Goal: Information Seeking & Learning: Find specific fact

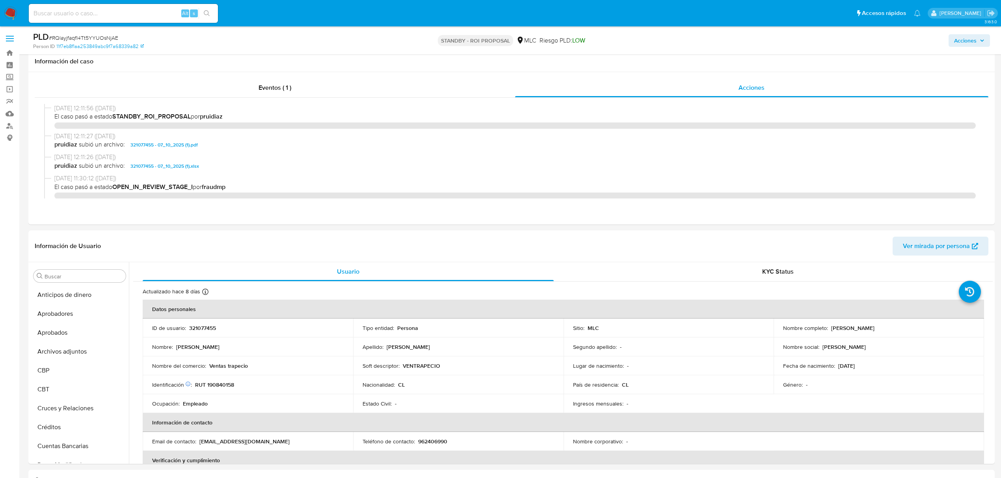
select select "10"
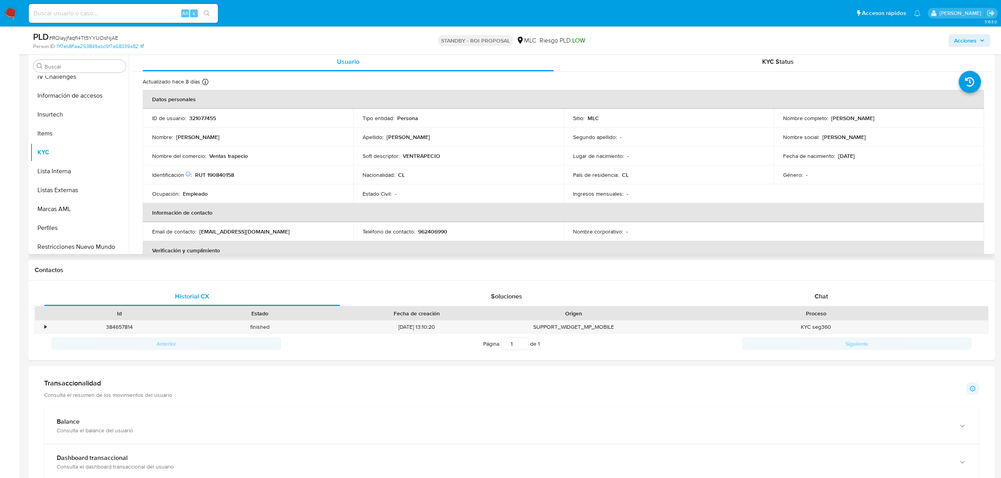
click at [207, 119] on p "321077455" at bounding box center [202, 118] width 27 height 7
click at [196, 117] on p "321077455" at bounding box center [202, 118] width 27 height 7
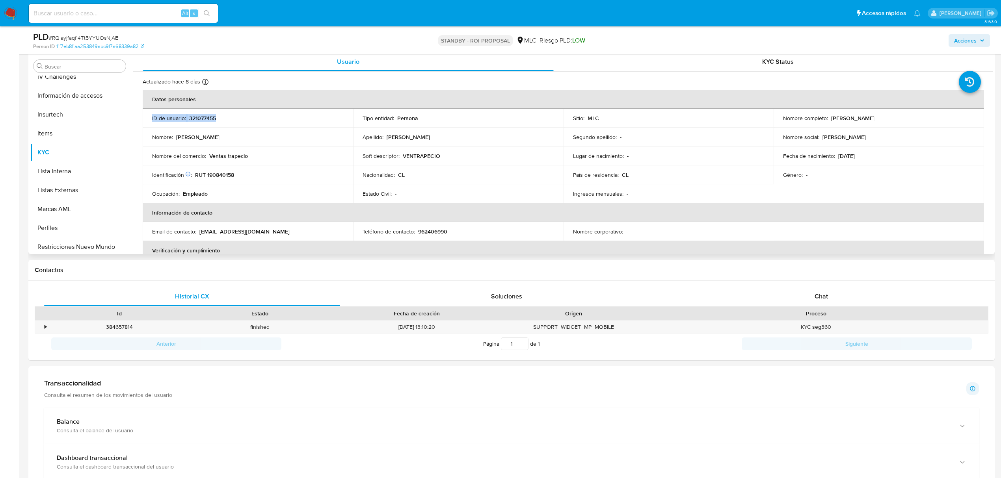
click at [196, 117] on p "321077455" at bounding box center [202, 118] width 27 height 7
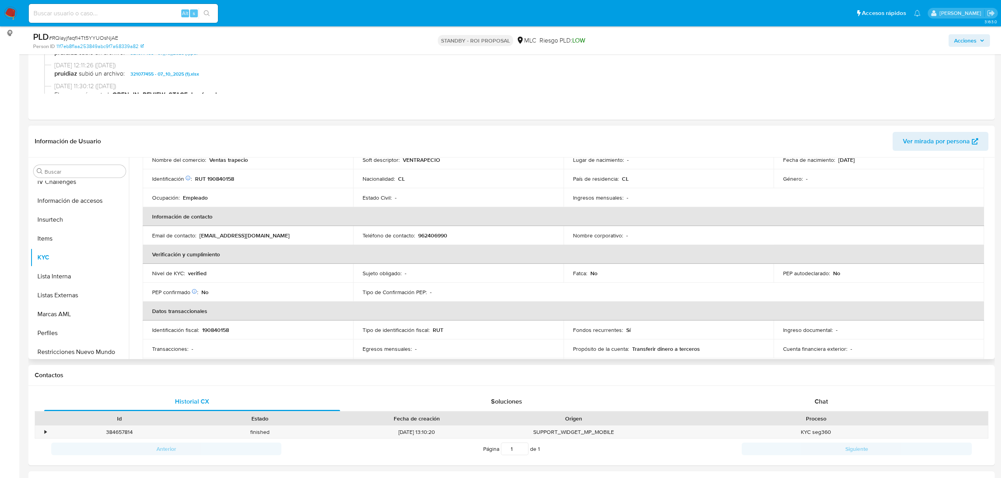
scroll to position [105, 0]
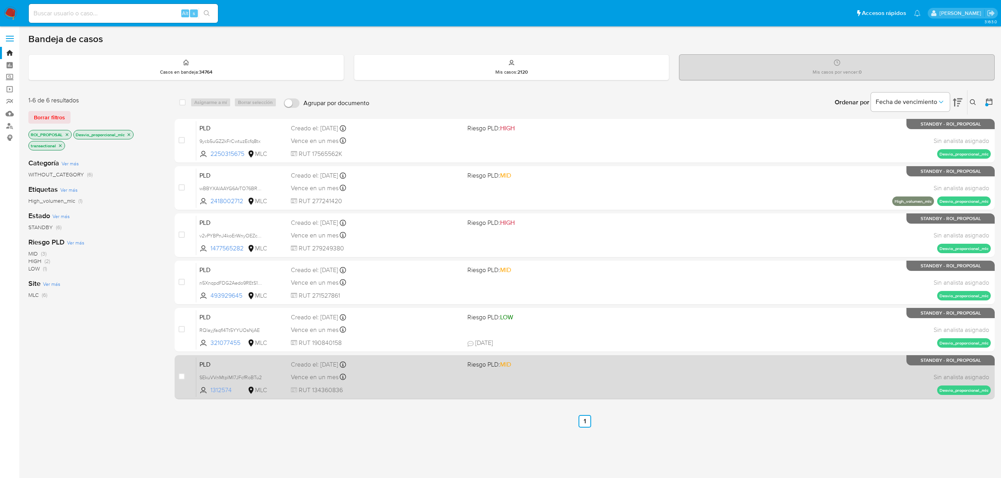
click at [223, 394] on span "1312574" at bounding box center [227, 390] width 35 height 9
click at [390, 379] on div "Vence en un mes Vence el 10/11/2025 06:07:38" at bounding box center [376, 377] width 170 height 11
click at [412, 381] on div "Vence en un mes Vence el 10/11/2025 06:07:38" at bounding box center [376, 377] width 170 height 11
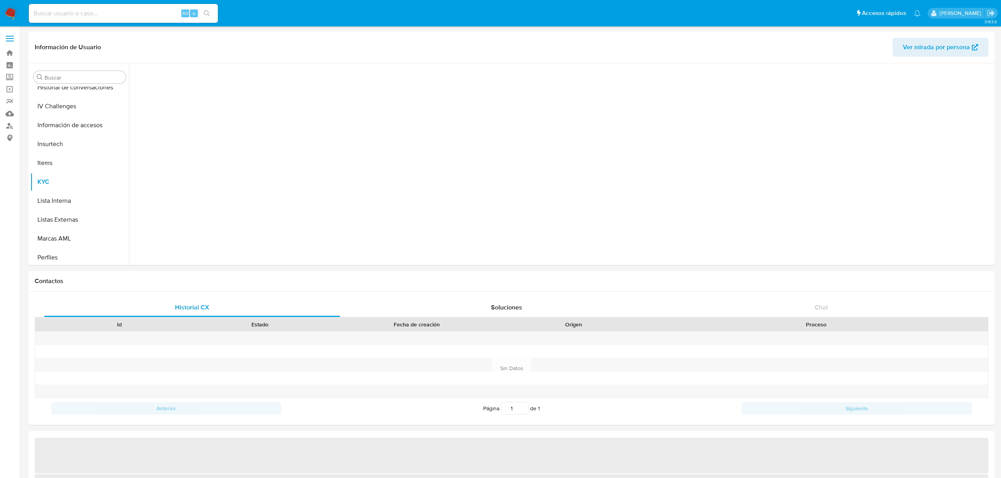
scroll to position [389, 0]
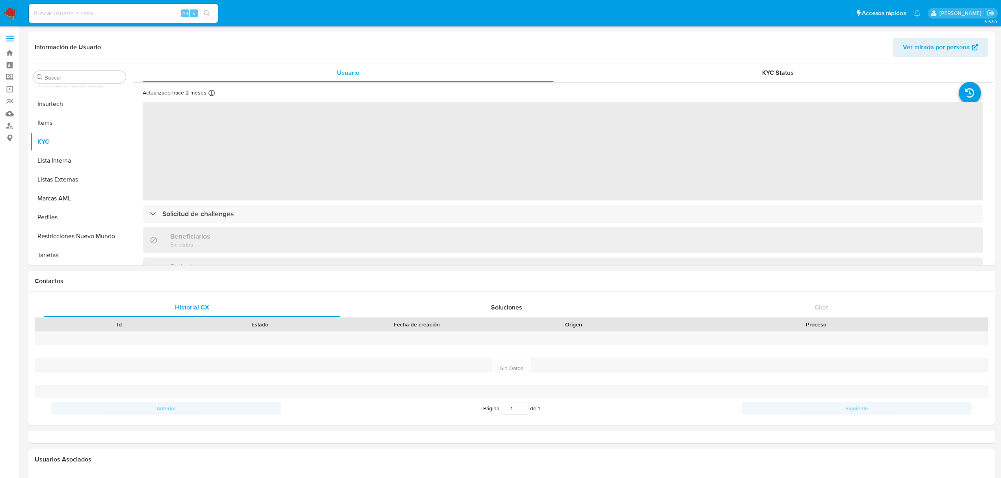
select select "10"
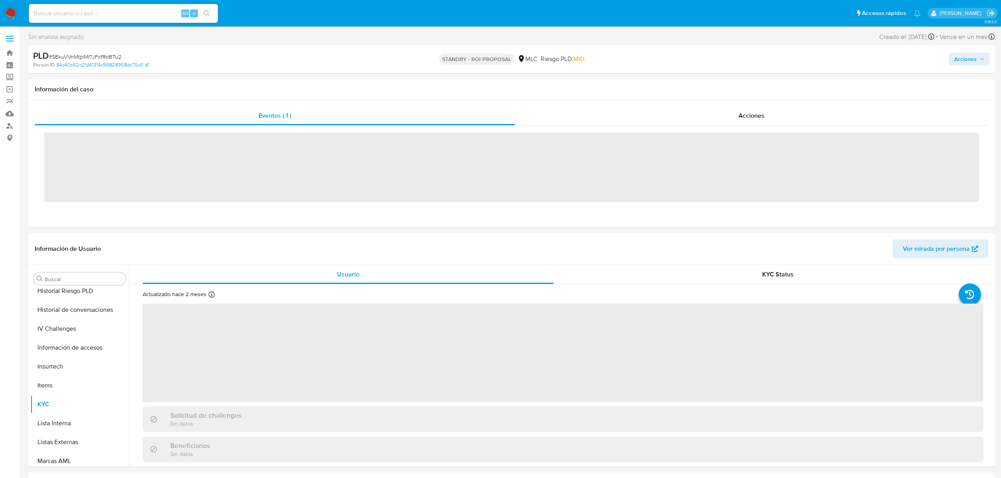
scroll to position [390, 0]
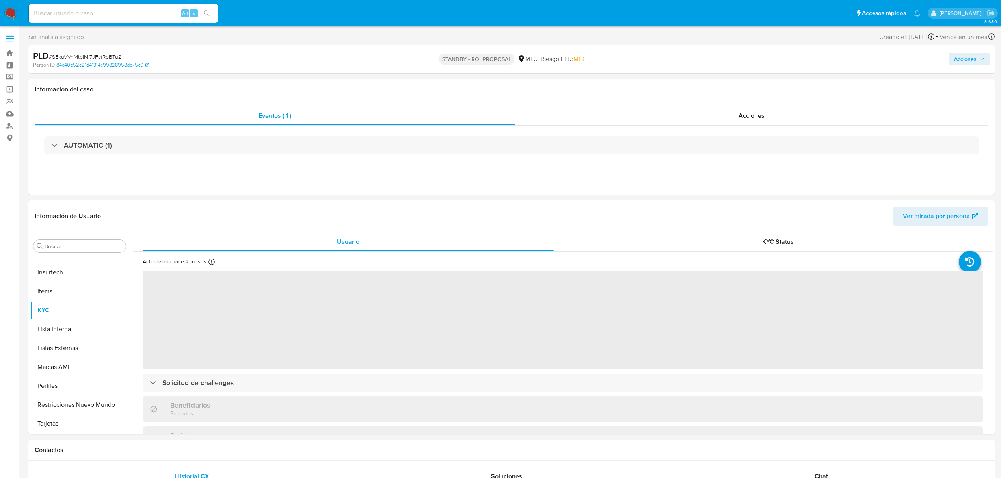
select select "10"
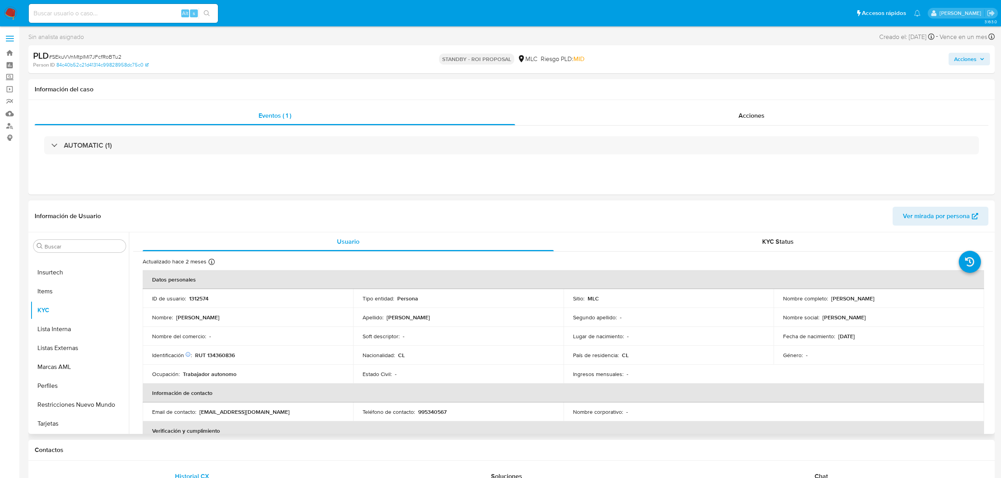
click at [200, 299] on p "1312574" at bounding box center [198, 298] width 19 height 7
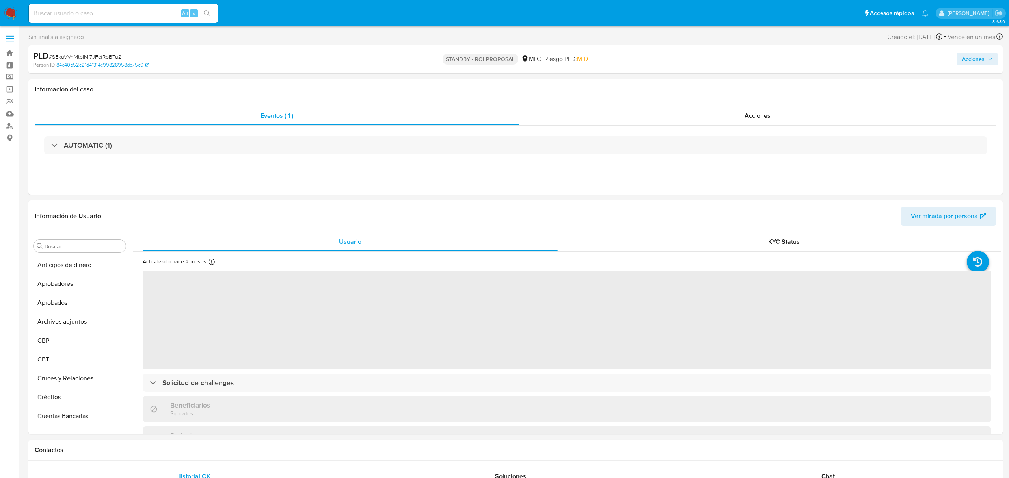
select select "10"
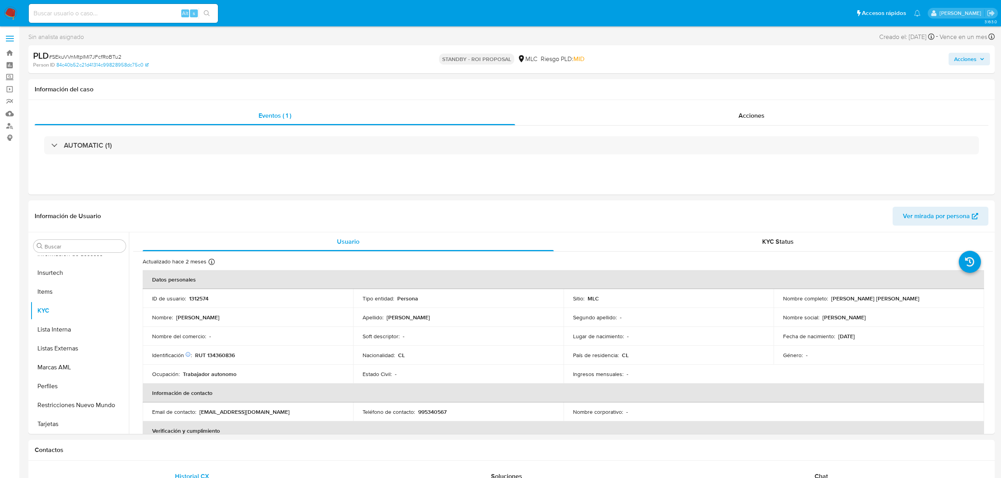
scroll to position [390, 0]
click at [194, 301] on p "1312574" at bounding box center [198, 298] width 19 height 7
copy p "1312574"
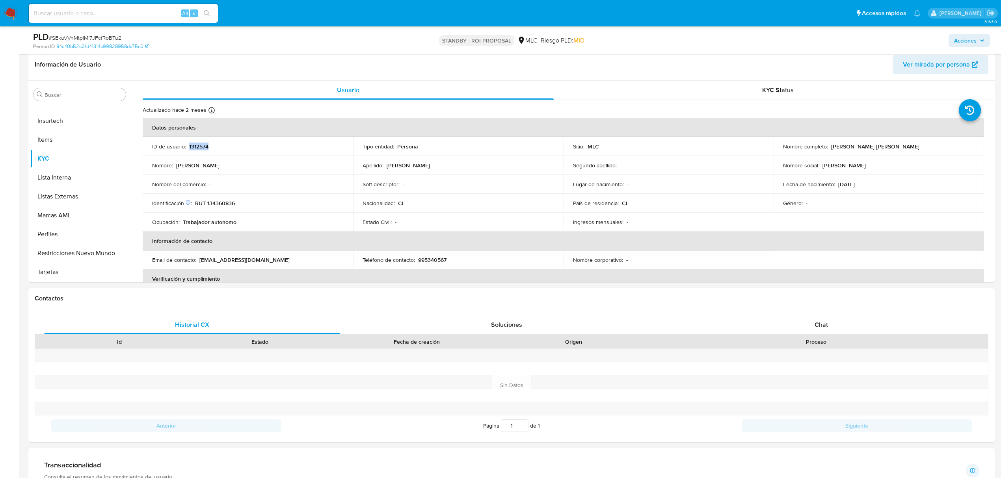
scroll to position [126, 0]
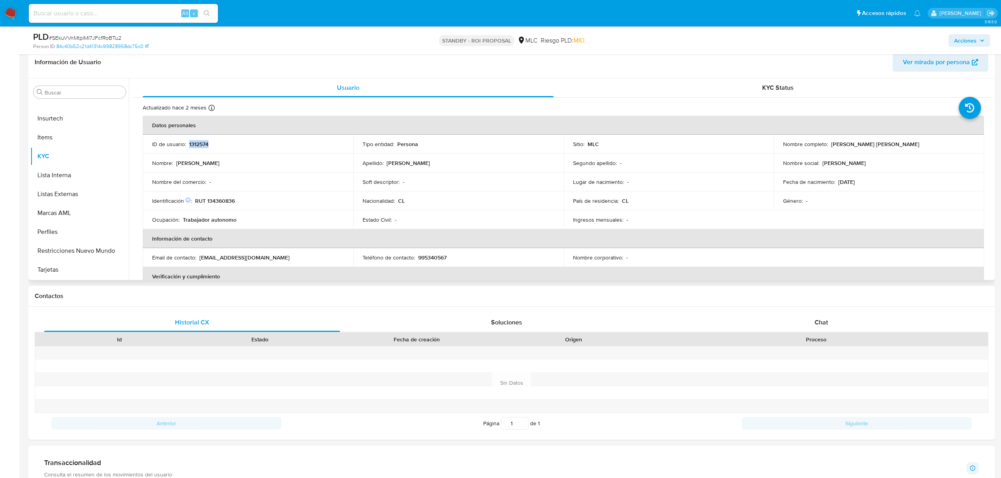
click at [197, 143] on p "1312574" at bounding box center [198, 144] width 19 height 7
click at [192, 149] on td "ID de usuario : 1312574" at bounding box center [248, 144] width 210 height 19
click at [193, 144] on p "1312574" at bounding box center [198, 144] width 19 height 7
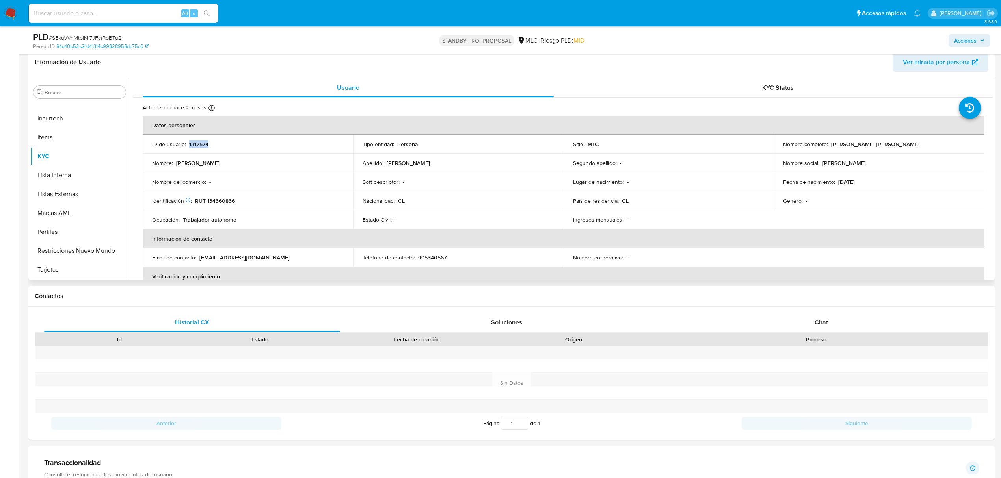
copy p "1312574"
click at [226, 196] on td "Identificación Nº de serie: 530235526 : RUT 134360836" at bounding box center [248, 201] width 210 height 19
click at [226, 201] on p "RUT 134360836" at bounding box center [215, 200] width 40 height 7
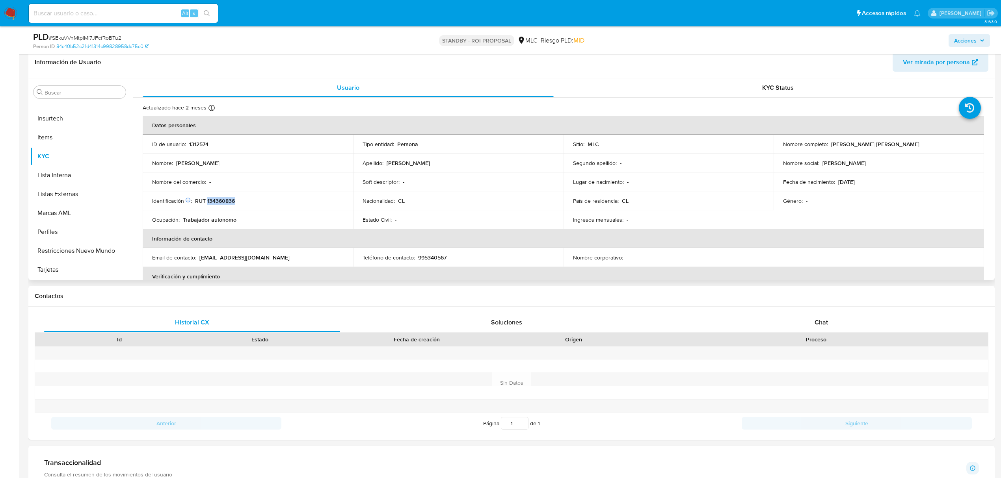
copy p "134360836"
drag, startPoint x: 829, startPoint y: 145, endPoint x: 913, endPoint y: 144, distance: 83.9
click at [913, 144] on div "Nombre completo : Alejandro Andrés Navas Quiroz" at bounding box center [879, 144] width 192 height 7
copy p "Alejandro Andrés Navas Quiroz"
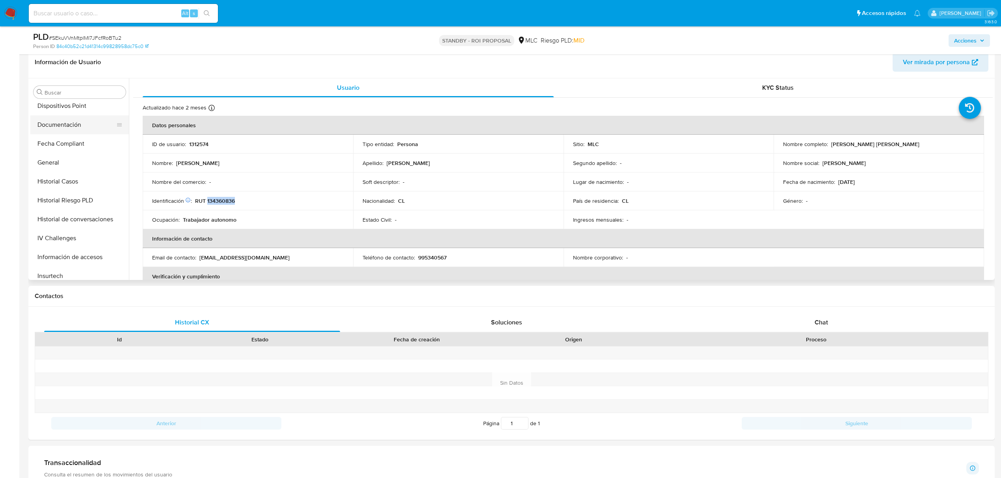
click at [66, 125] on button "Documentación" at bounding box center [76, 124] width 92 height 19
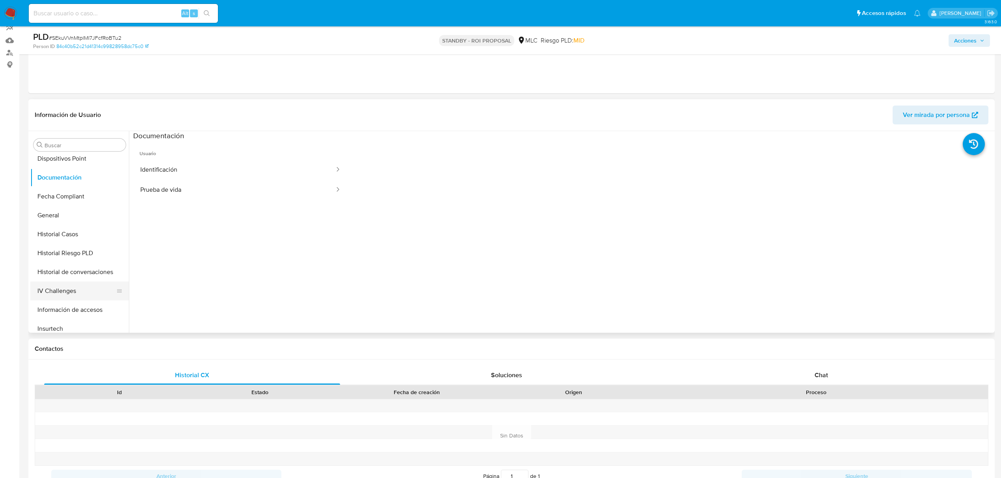
scroll to position [285, 0]
click at [63, 178] on button "Historial Casos" at bounding box center [76, 182] width 92 height 19
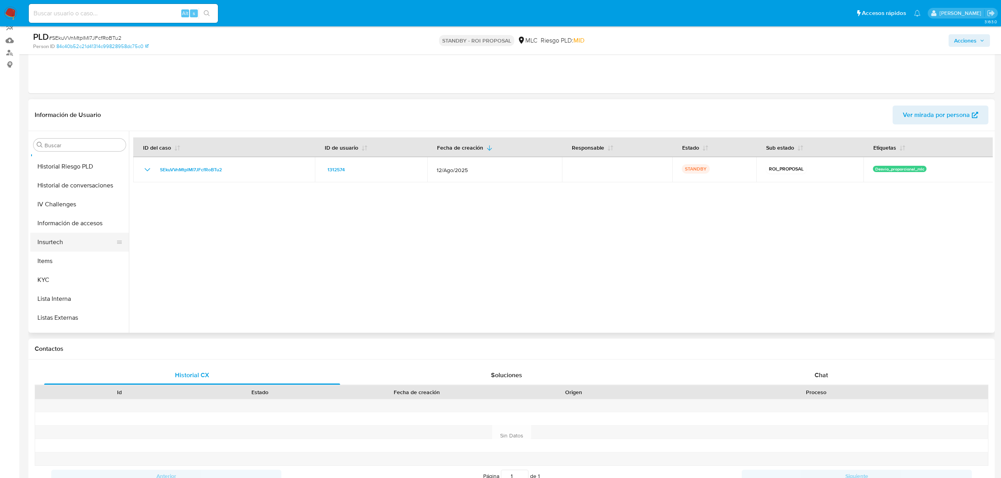
scroll to position [337, 0]
click at [65, 259] on button "KYC" at bounding box center [76, 261] width 92 height 19
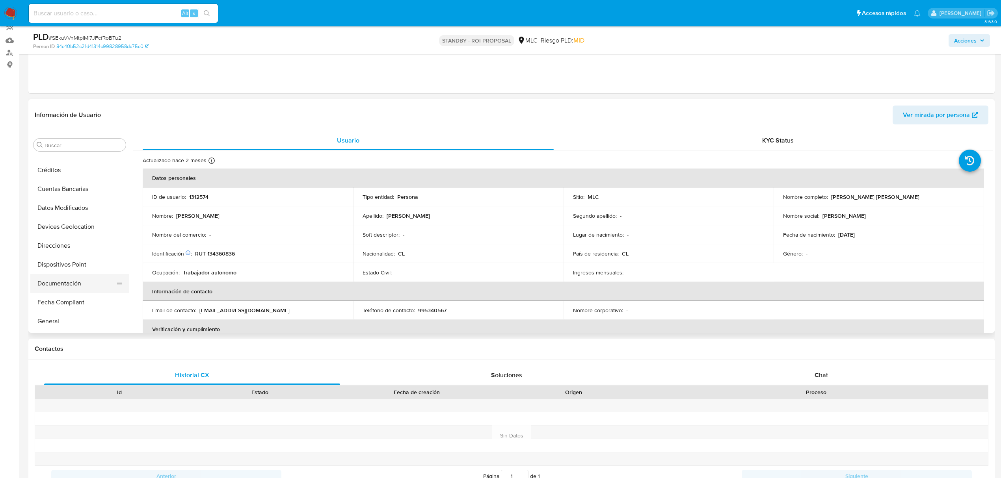
scroll to position [127, 0]
click at [46, 273] on button "Documentación" at bounding box center [76, 282] width 92 height 19
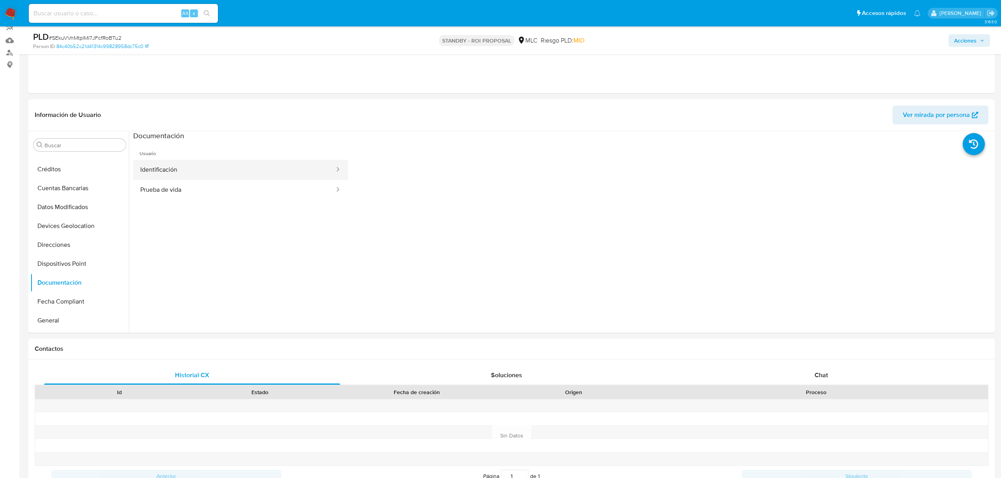
click at [183, 167] on button "Identificación" at bounding box center [234, 170] width 202 height 20
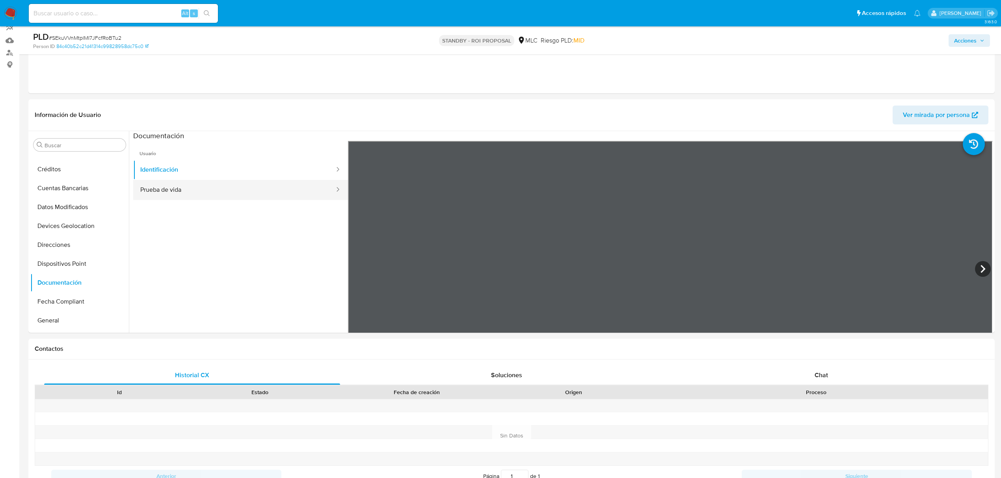
click at [206, 191] on button "Prueba de vida" at bounding box center [234, 190] width 202 height 20
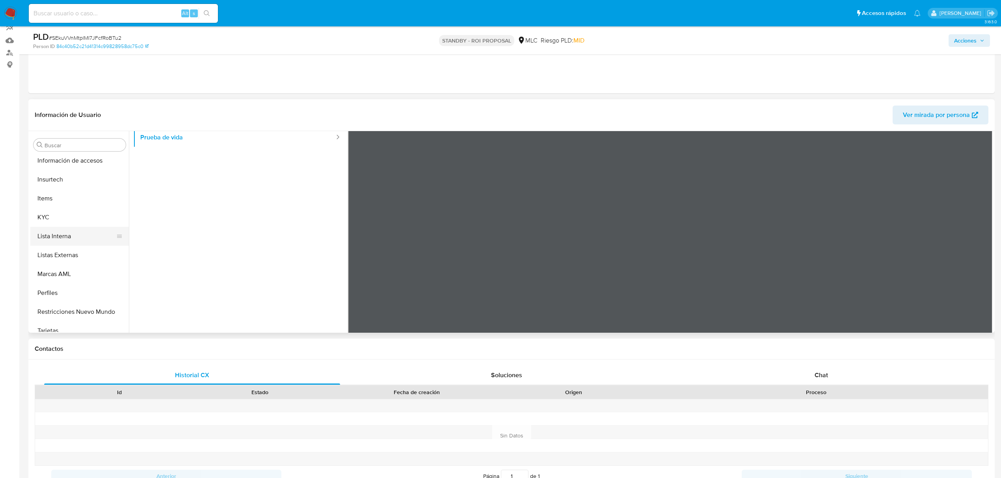
scroll to position [390, 0]
click at [50, 208] on button "KYC" at bounding box center [76, 209] width 92 height 19
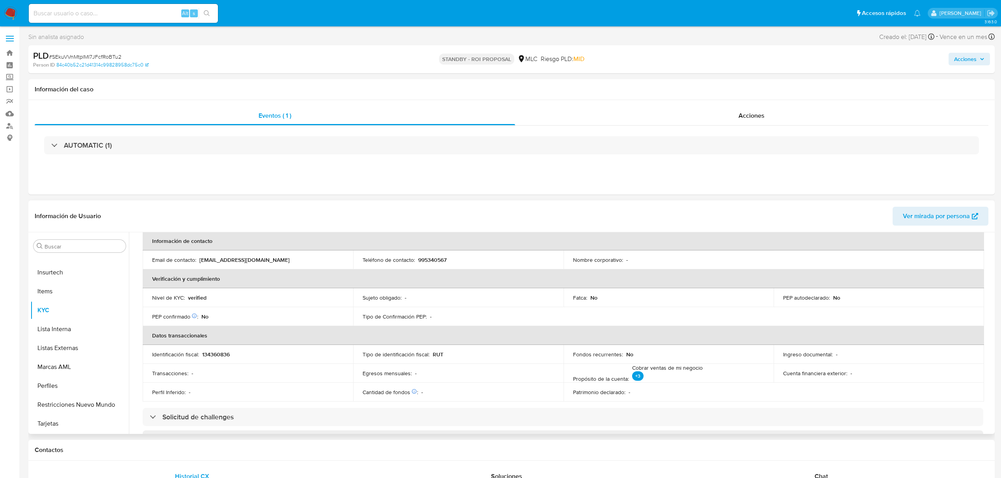
scroll to position [420, 0]
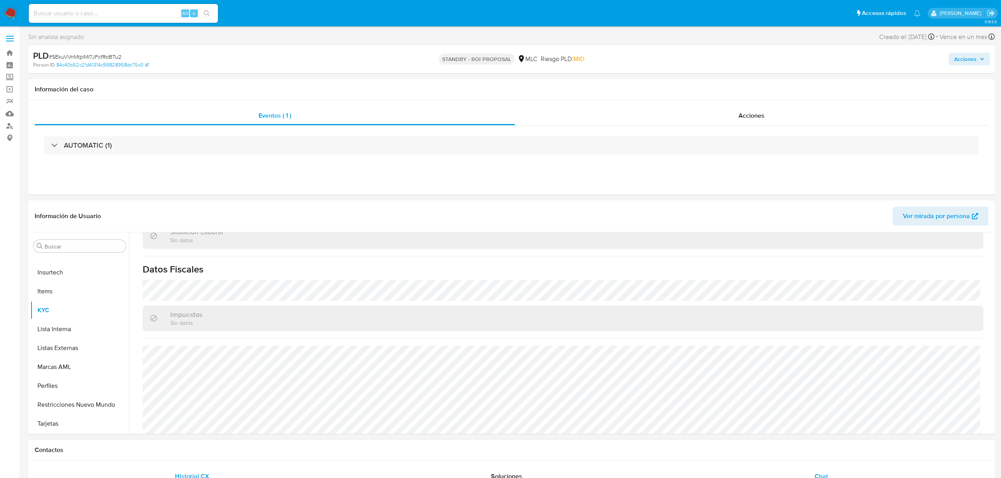
click at [798, 467] on div "Chat" at bounding box center [821, 476] width 296 height 19
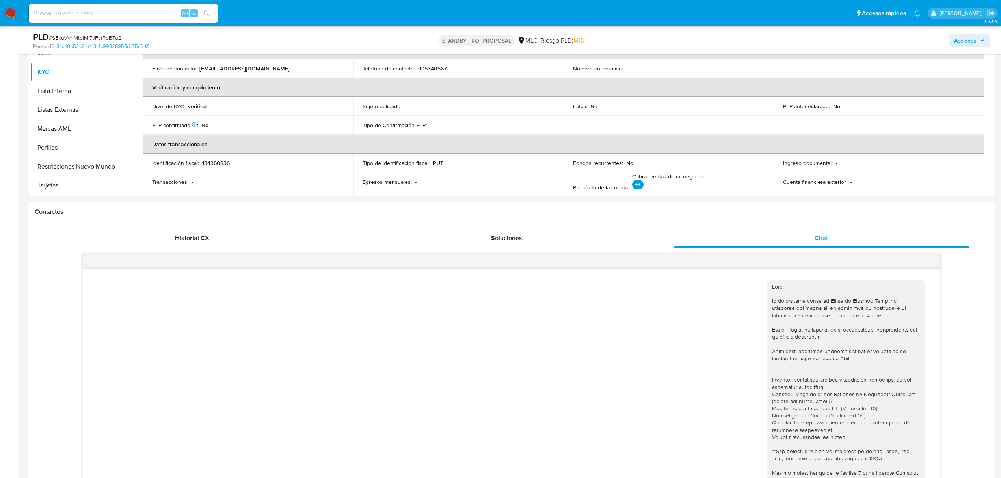
scroll to position [210, 0]
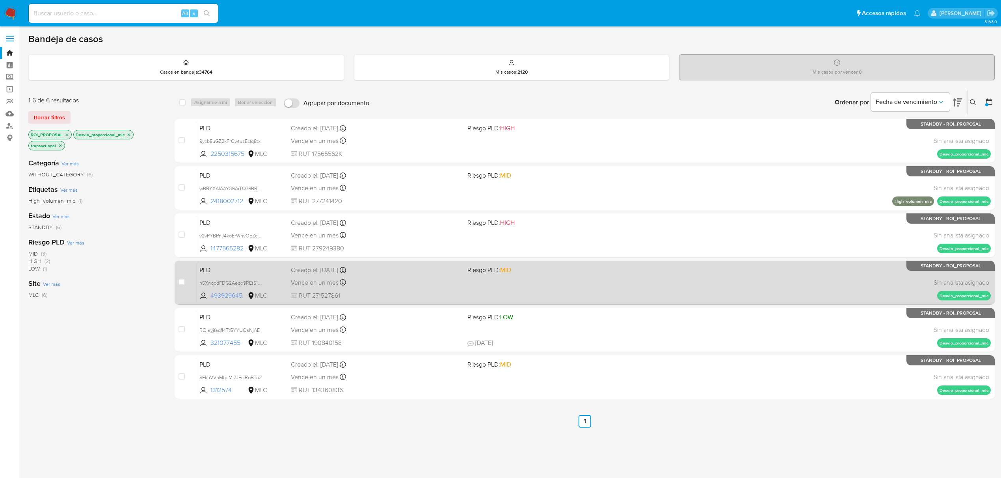
click at [235, 295] on span "493929645" at bounding box center [227, 296] width 35 height 9
click at [238, 284] on span "n5XnqpdFDG2Aedo9REtS1Zw6" at bounding box center [232, 282] width 67 height 9
click at [228, 296] on span "493929645" at bounding box center [227, 296] width 35 height 9
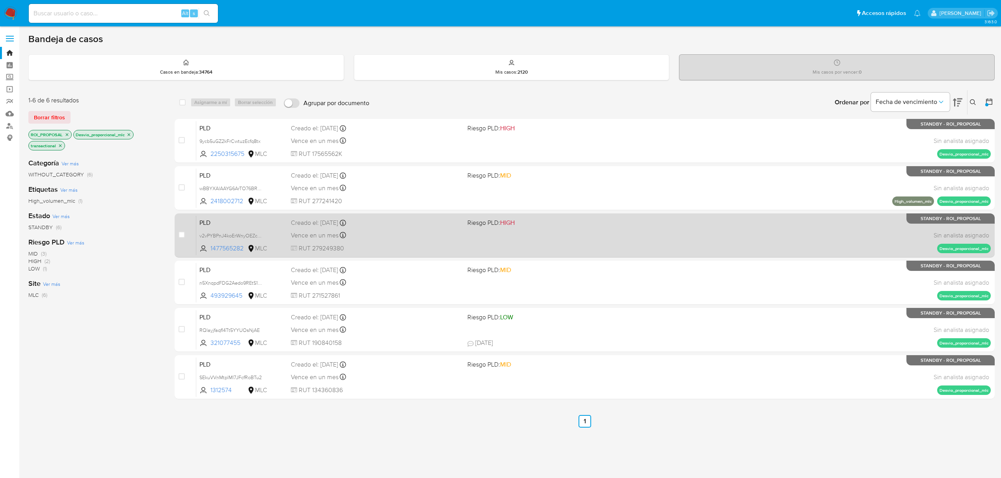
click at [522, 233] on div "PLD v2vPYBPnJ4koErWnyOEZcQ7t 1477565282 MLC Riesgo PLD: HIGH Creado el: 12/08/2…" at bounding box center [593, 236] width 794 height 40
click at [234, 252] on span "1477565282" at bounding box center [227, 248] width 35 height 9
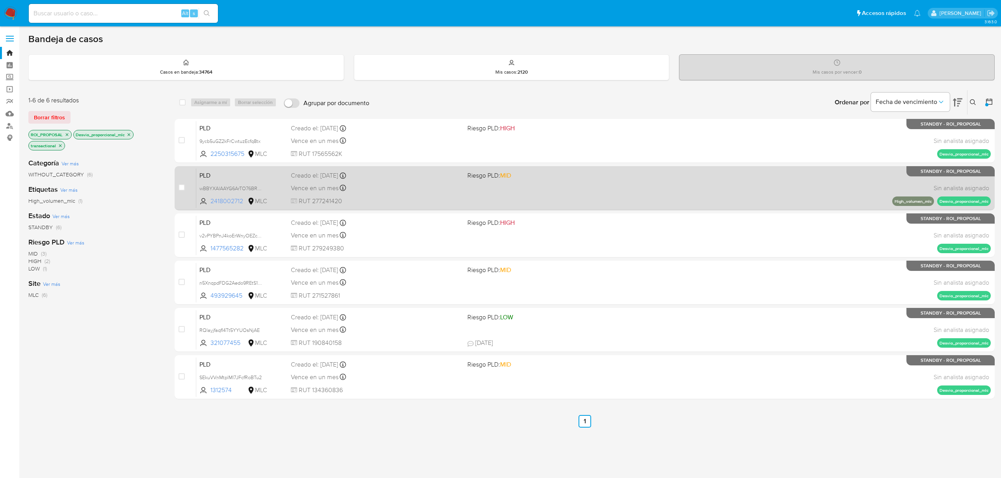
click at [225, 200] on span "2418002712" at bounding box center [227, 201] width 35 height 9
click at [417, 180] on div "PLD wBBYXAlAAYG6ArTO76BRXJGv 2418002712 MLC Riesgo PLD: MID Creado el: 12/08/20…" at bounding box center [593, 188] width 794 height 40
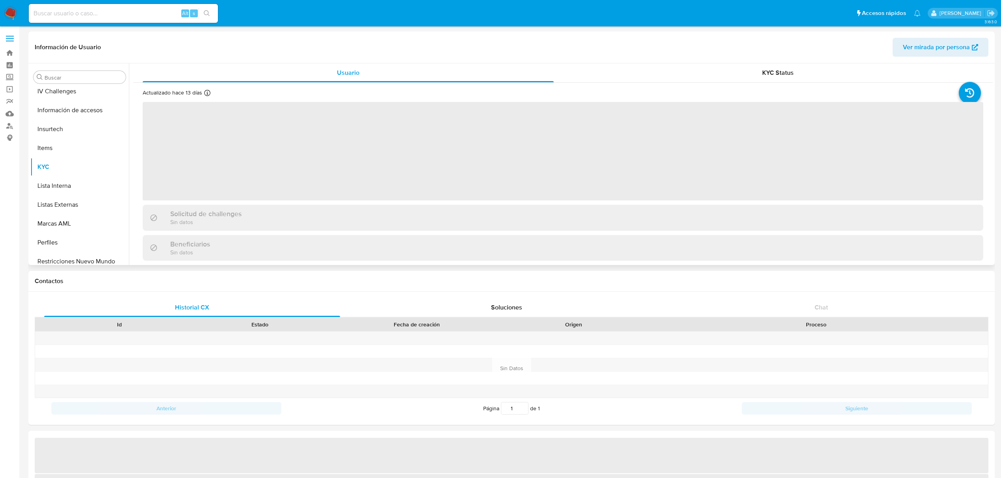
scroll to position [389, 0]
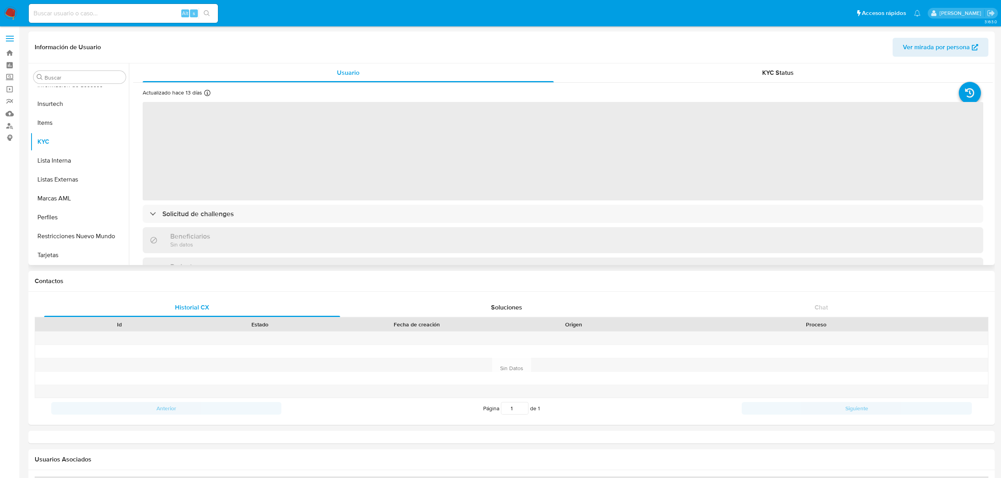
select select "10"
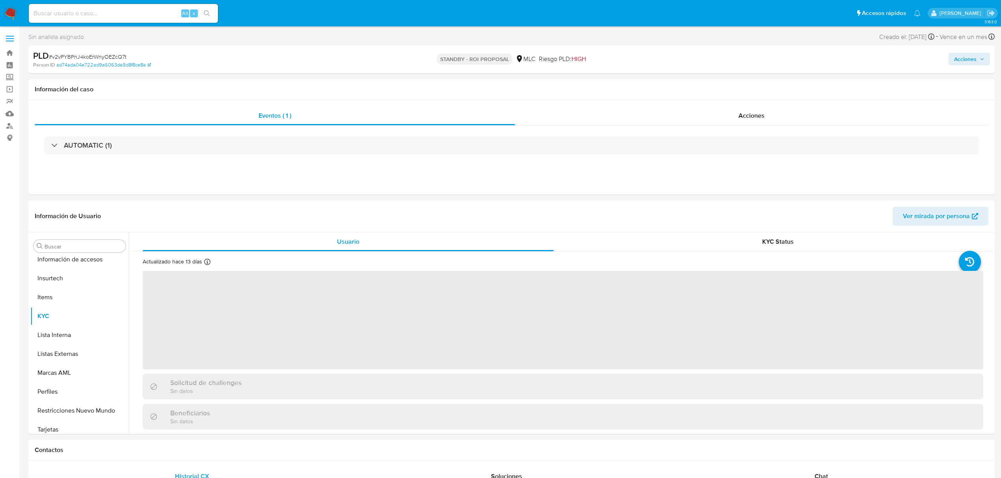
scroll to position [390, 0]
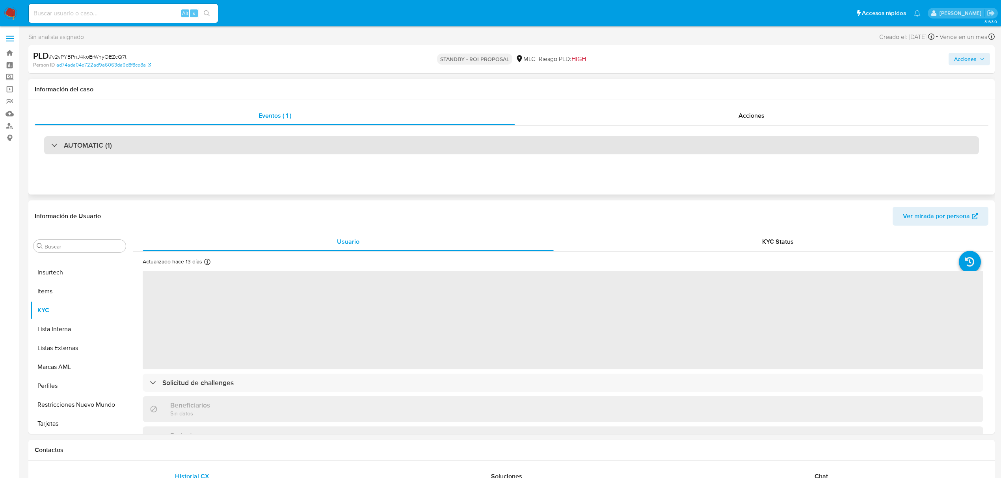
select select "10"
click at [432, 146] on div "AUTOMATIC (1)" at bounding box center [511, 145] width 935 height 18
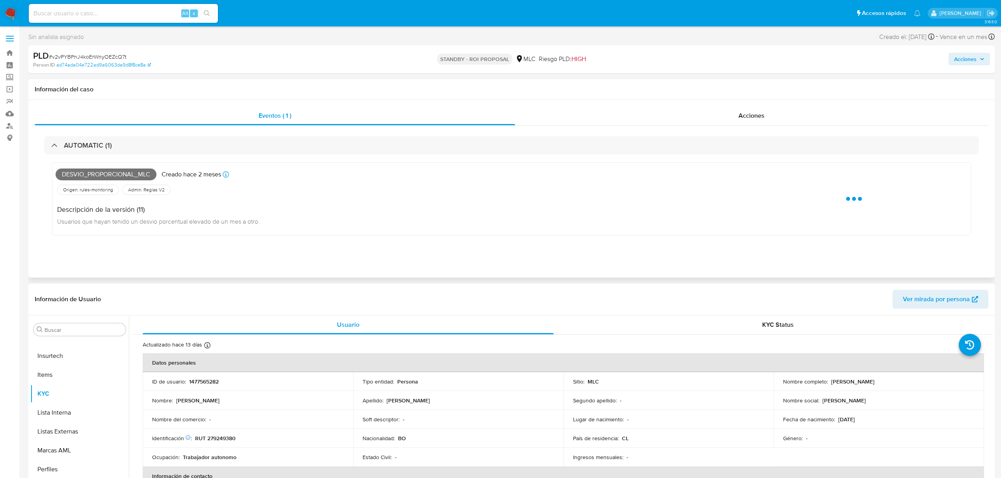
click at [686, 126] on div "AUTOMATIC (1) Desvio_proporcional_mlc Creado hace 2 meses Creado: [DATE] 06:06:…" at bounding box center [512, 192] width 954 height 133
click at [576, 114] on div "Acciones" at bounding box center [752, 115] width 474 height 19
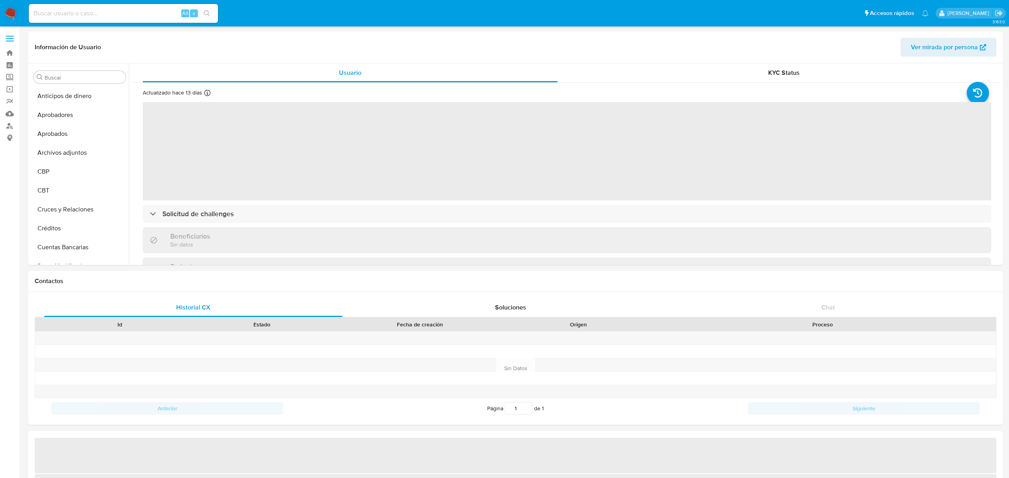
select select "10"
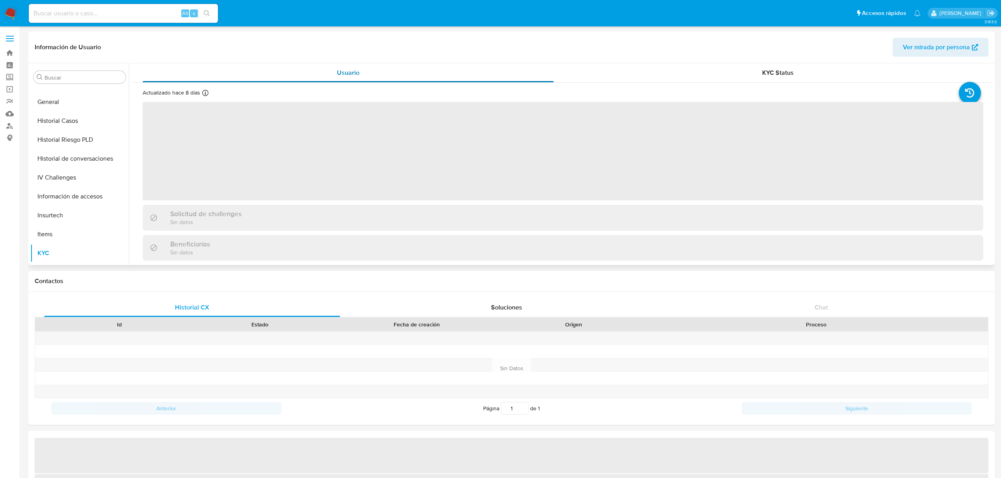
scroll to position [389, 0]
select select "10"
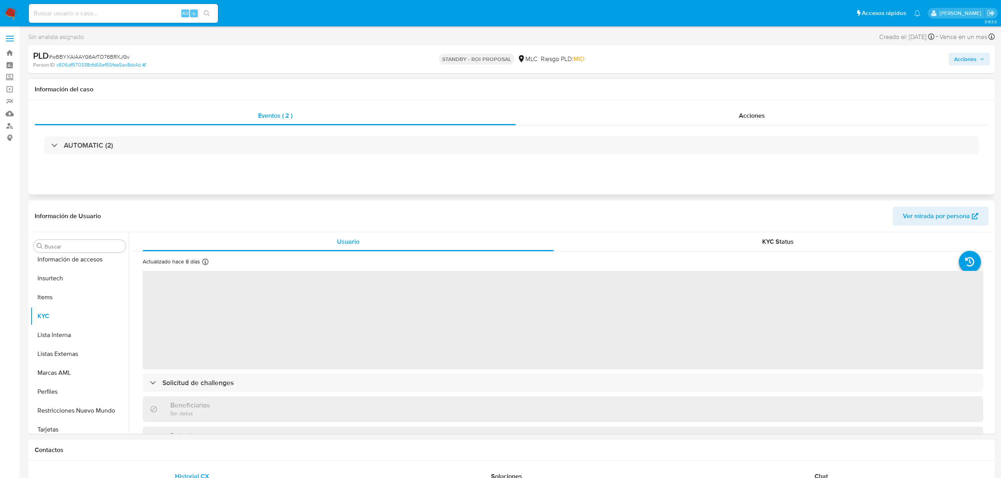
scroll to position [390, 0]
click at [601, 112] on div "Acciones" at bounding box center [752, 115] width 473 height 19
select select "10"
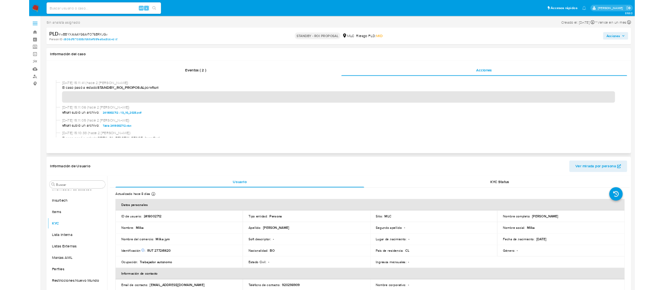
scroll to position [105, 0]
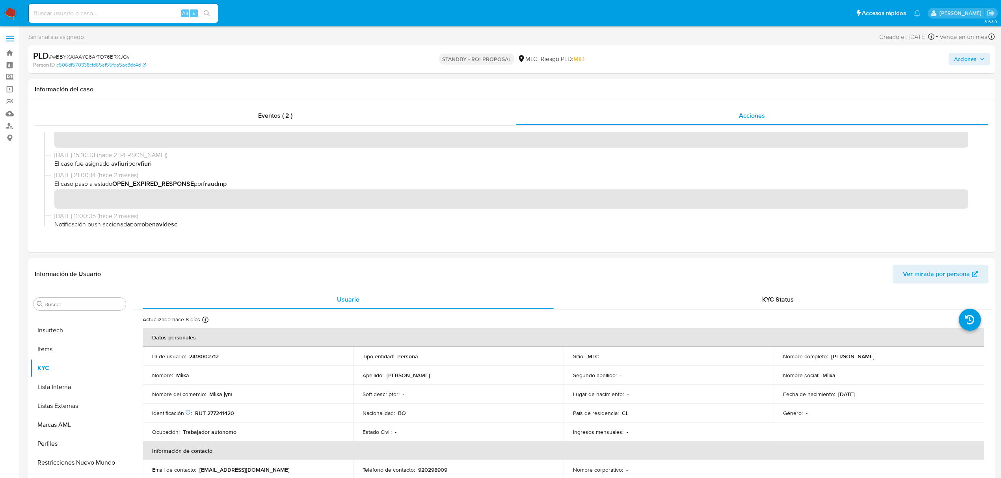
click at [218, 358] on p "2418002712" at bounding box center [204, 356] width 30 height 7
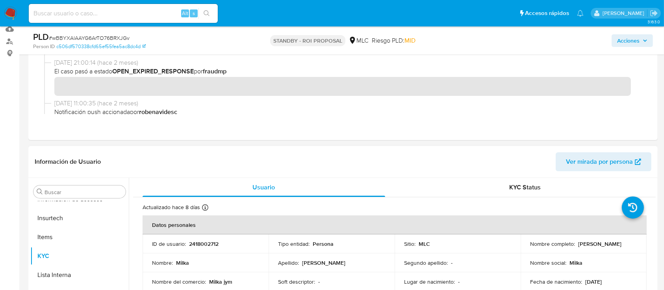
scroll to position [158, 0]
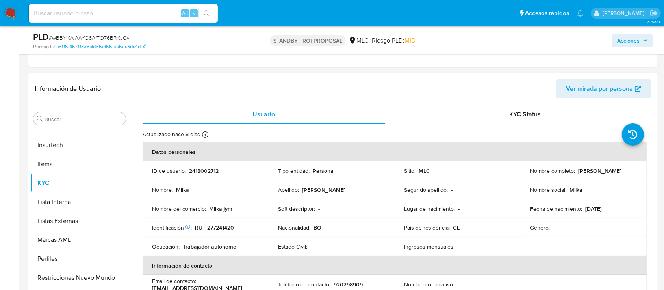
click at [206, 167] on td "ID de usuario : 2418002712" at bounding box center [206, 170] width 126 height 19
click at [206, 167] on p "2418002712" at bounding box center [204, 170] width 30 height 7
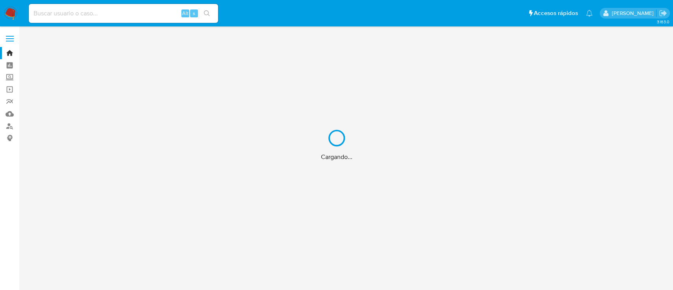
click at [109, 10] on div "Cargando..." at bounding box center [336, 145] width 673 height 290
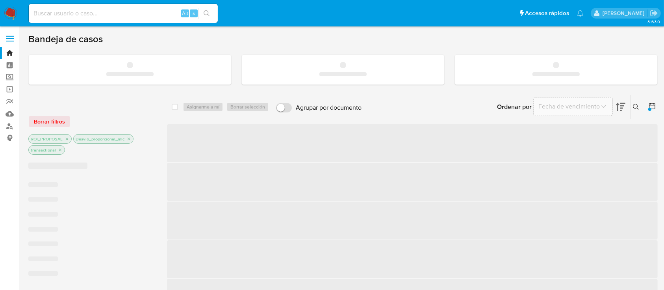
click at [73, 9] on input at bounding box center [123, 13] width 189 height 10
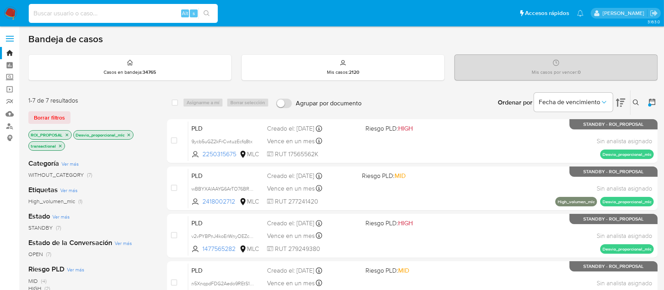
paste input "RQlayjfaqfI4Tt5YYUOsNjAE"
type input "RQlayjfaqfI4Tt5YYUOsNjAE"
click at [204, 13] on icon "search-icon" at bounding box center [207, 13] width 6 height 6
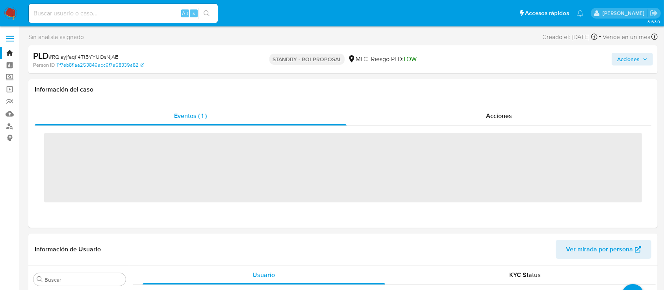
scroll to position [390, 0]
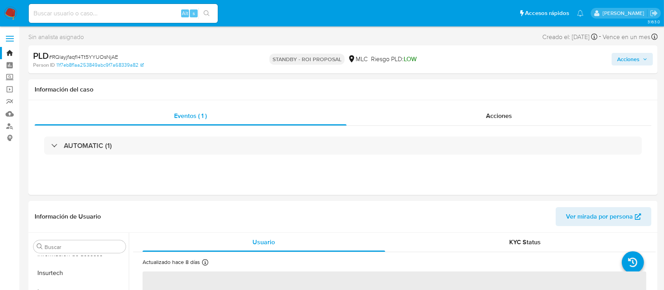
select select "10"
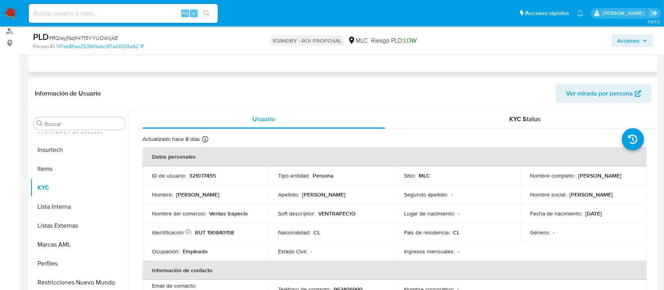
scroll to position [158, 0]
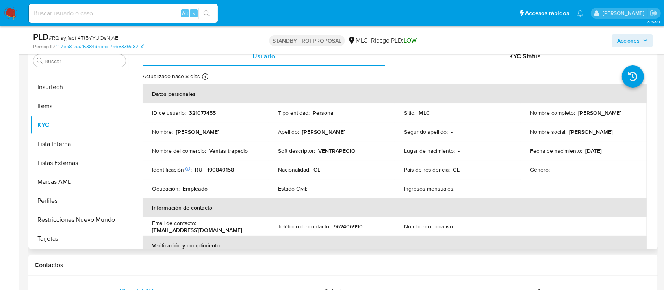
click at [209, 110] on p "321077455" at bounding box center [202, 112] width 27 height 7
copy p "321077455"
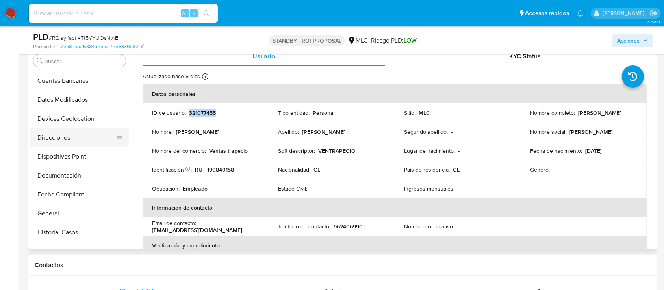
scroll to position [127, 0]
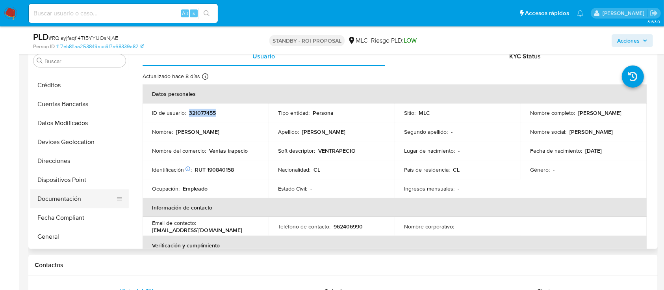
click at [80, 194] on button "Documentación" at bounding box center [76, 198] width 92 height 19
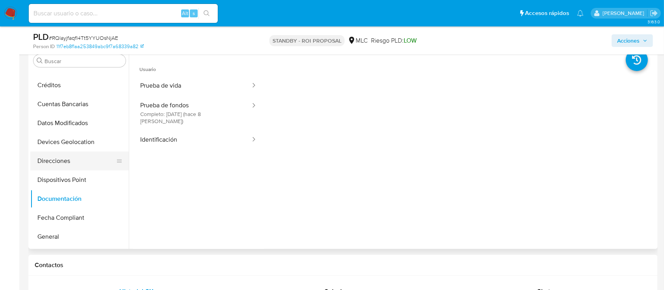
click at [72, 164] on button "Direcciones" at bounding box center [76, 160] width 92 height 19
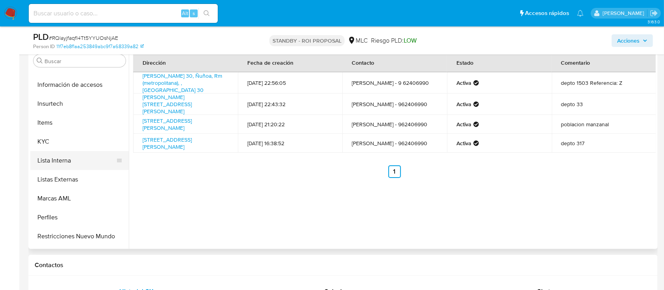
scroll to position [390, 0]
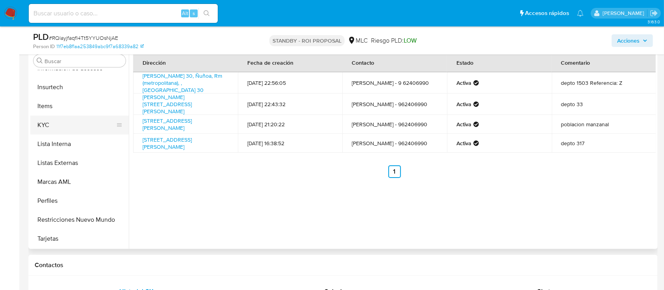
click at [82, 117] on button "KYC" at bounding box center [76, 124] width 92 height 19
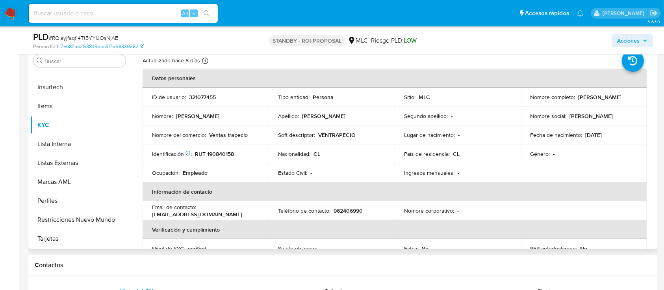
scroll to position [0, 0]
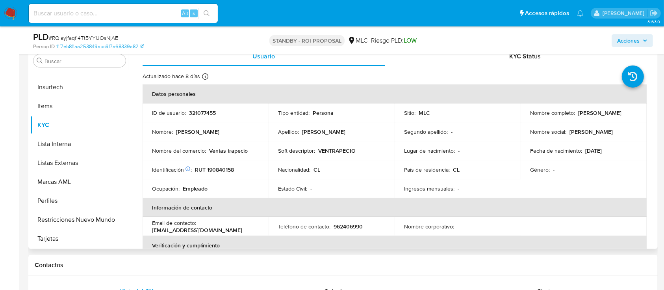
click at [205, 115] on p "321077455" at bounding box center [202, 112] width 27 height 7
copy p "321077455"
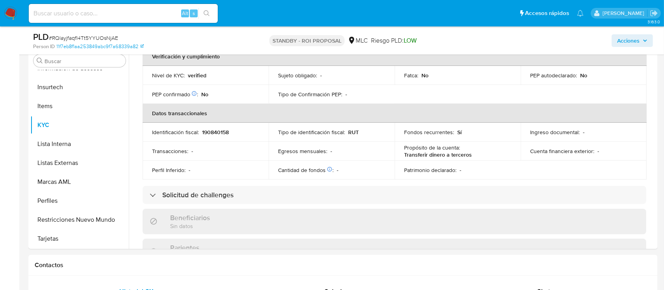
scroll to position [210, 0]
